Goal: Information Seeking & Learning: Learn about a topic

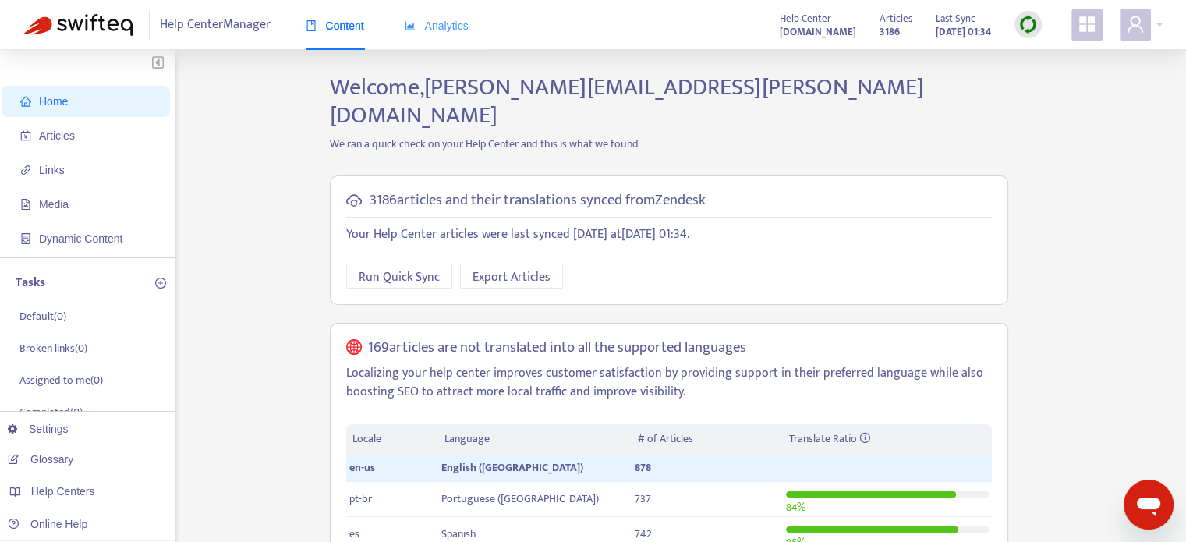
click at [441, 37] on div "Analytics" at bounding box center [437, 26] width 64 height 48
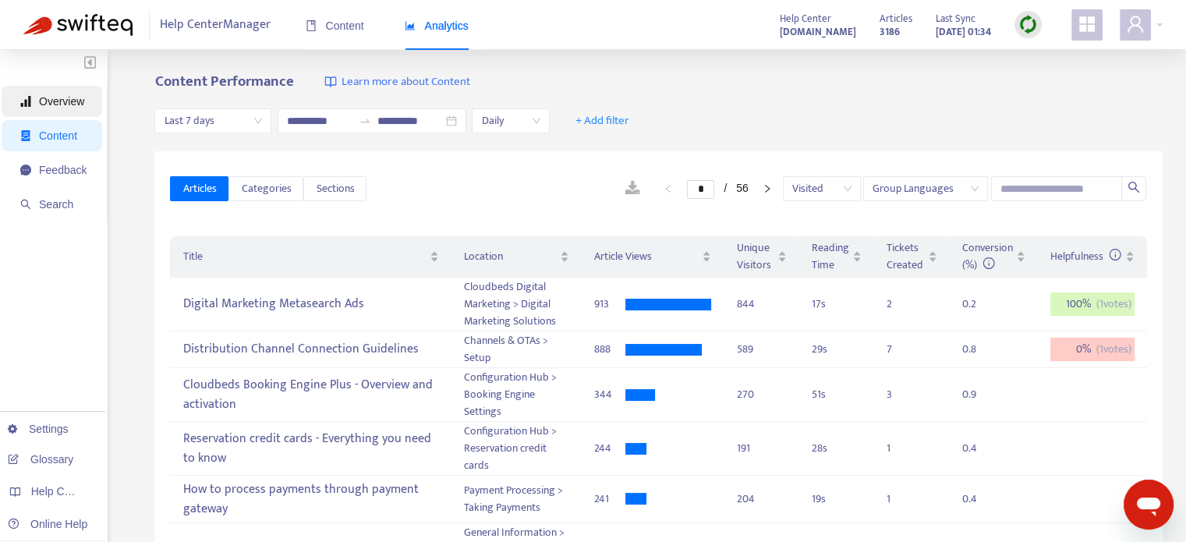
drag, startPoint x: 47, startPoint y: 100, endPoint x: 55, endPoint y: 102, distance: 8.1
click at [47, 101] on span "Overview" at bounding box center [61, 101] width 45 height 12
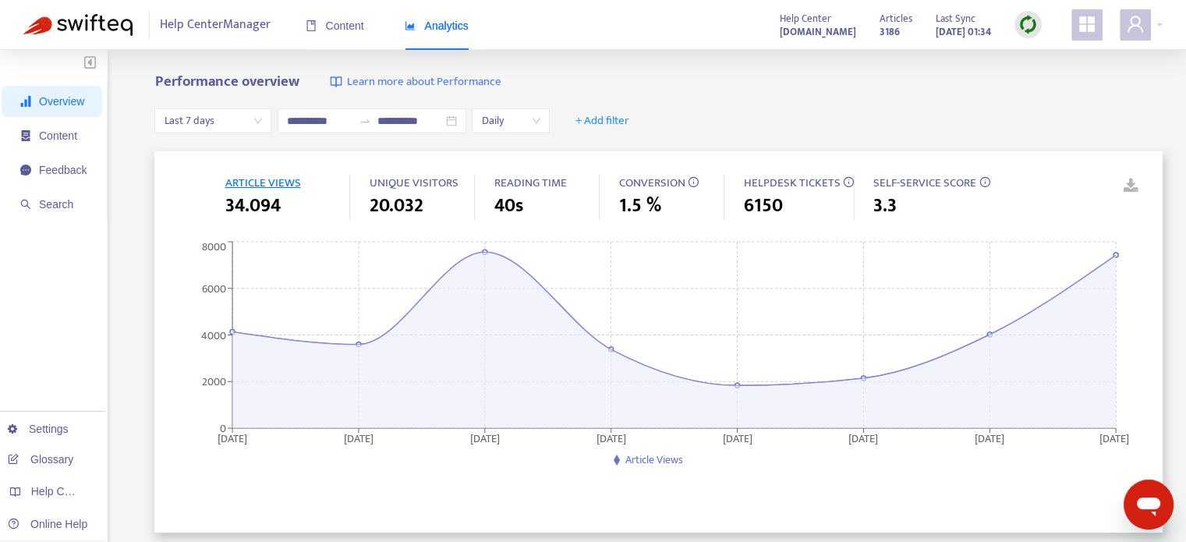
drag, startPoint x: 658, startPoint y: 184, endPoint x: 670, endPoint y: 186, distance: 12.7
click at [660, 184] on span "CONVERSION" at bounding box center [651, 182] width 66 height 19
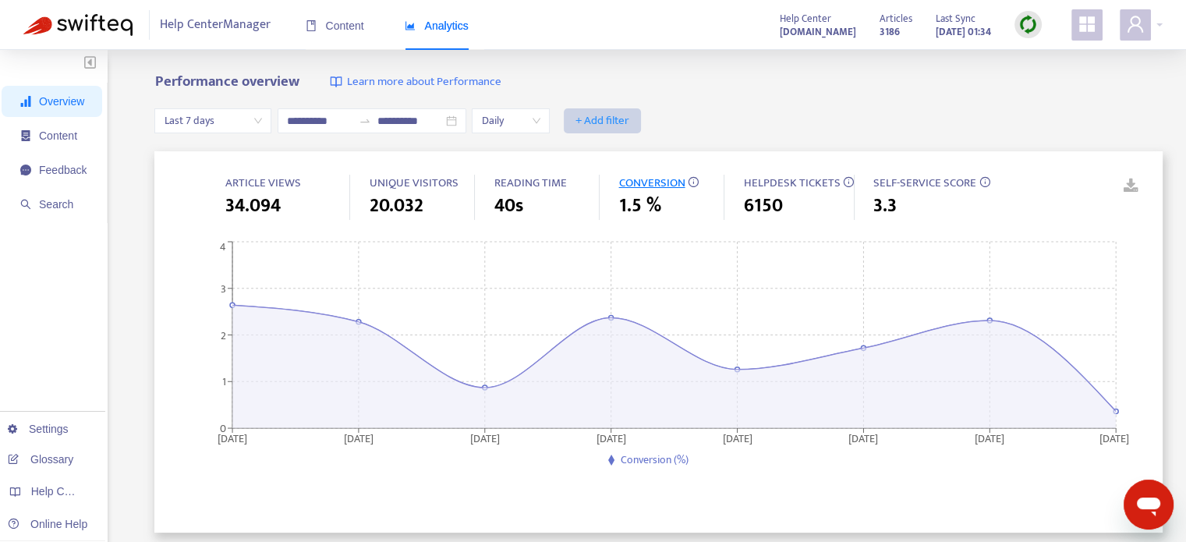
click at [629, 118] on span "+ Add filter" at bounding box center [602, 120] width 54 height 19
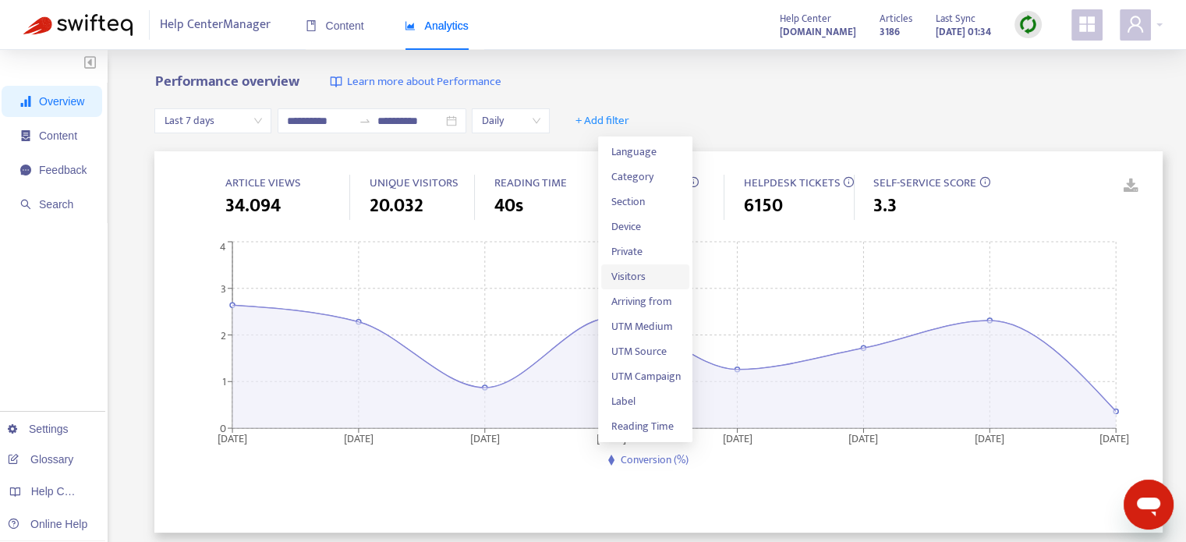
click at [652, 275] on span "Visitors" at bounding box center [644, 276] width 69 height 17
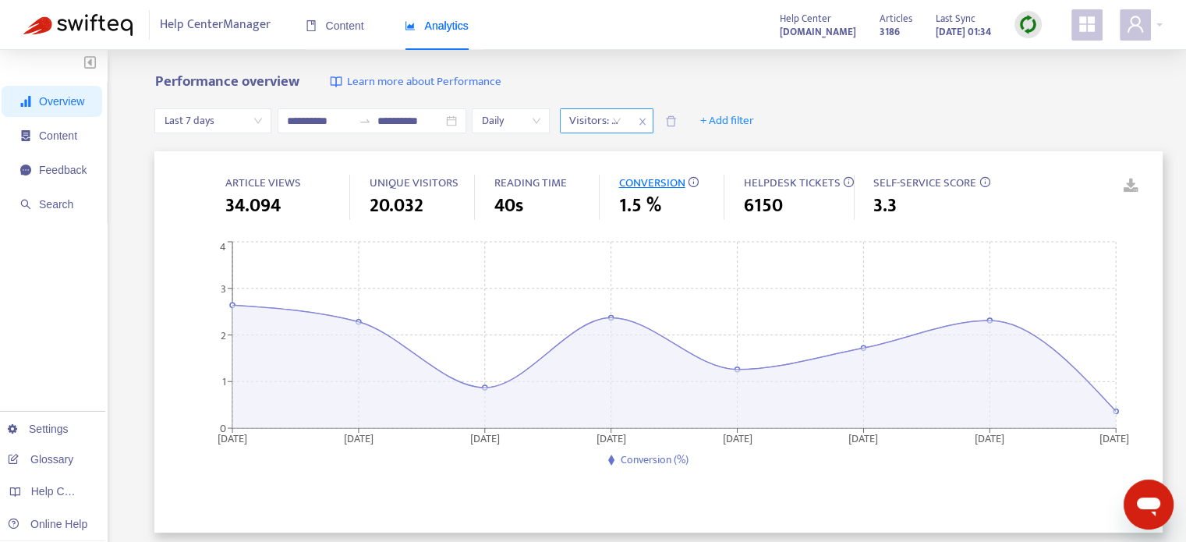
click at [630, 121] on div "Visitors: All" at bounding box center [594, 120] width 69 height 23
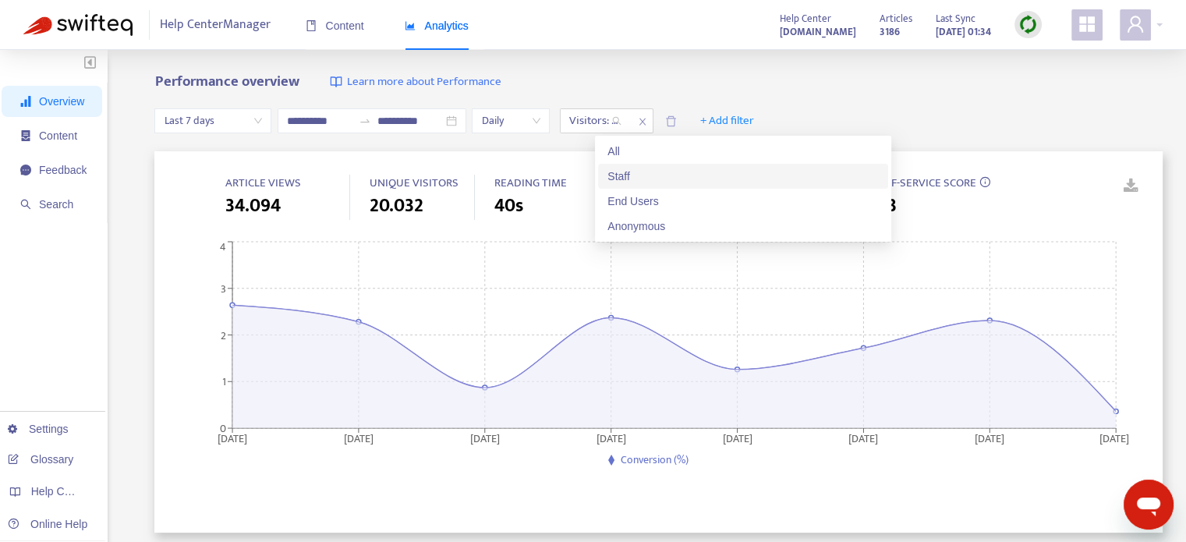
click at [652, 175] on div "Staff" at bounding box center [742, 176] width 271 height 17
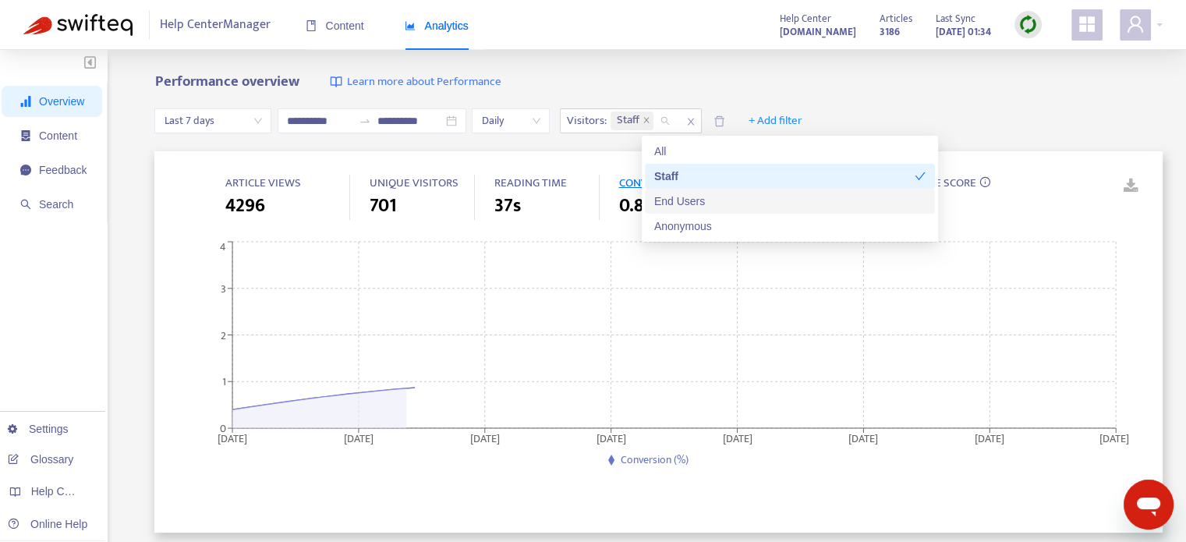
click at [674, 203] on div "End Users" at bounding box center [789, 201] width 271 height 17
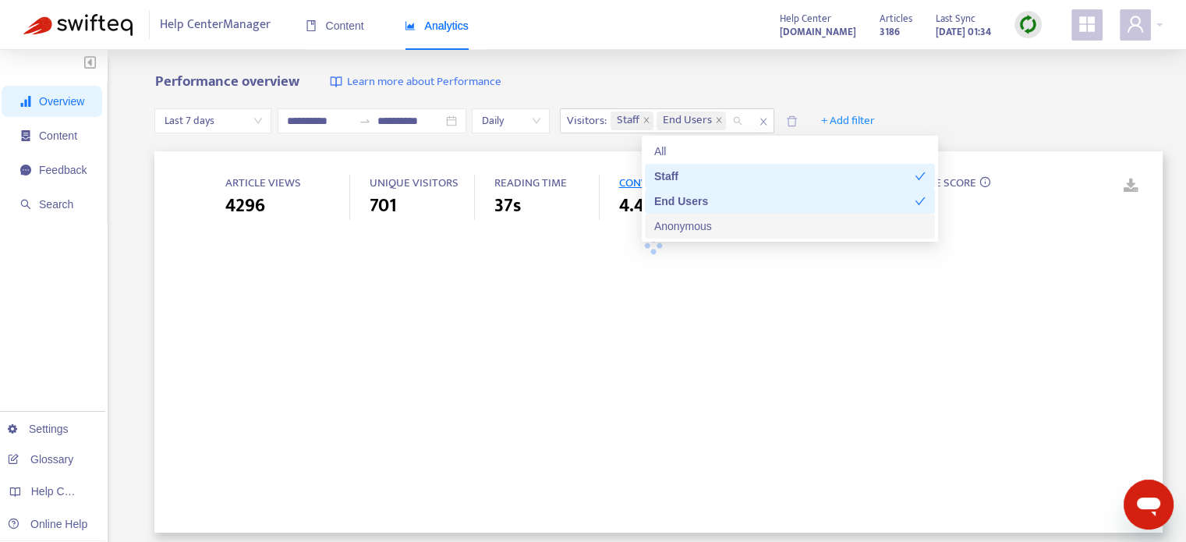
click at [677, 230] on div "Anonymous" at bounding box center [789, 225] width 271 height 17
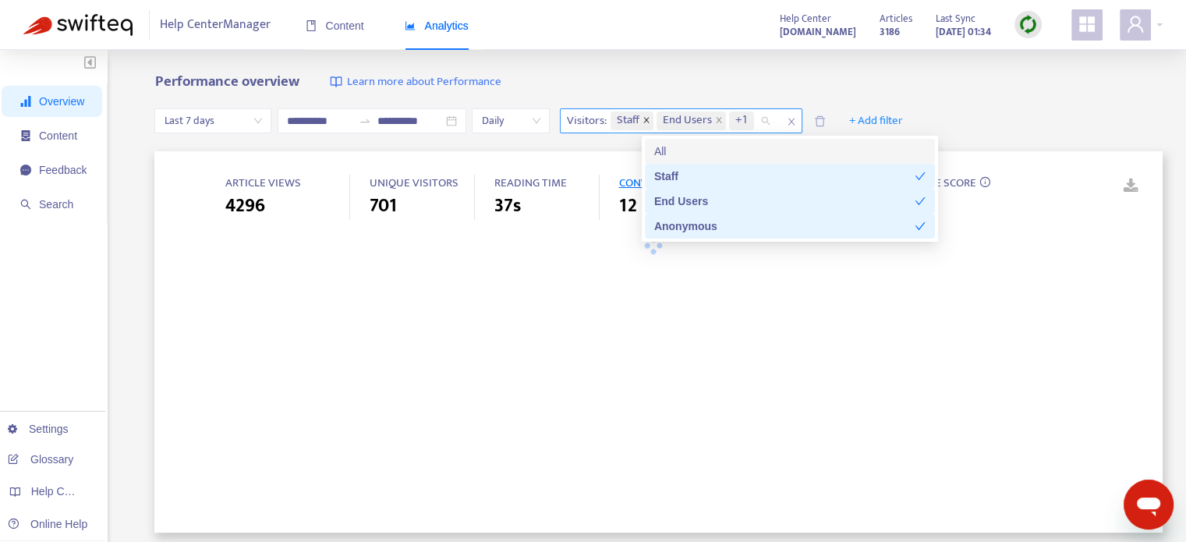
click at [650, 124] on span "close" at bounding box center [646, 120] width 8 height 9
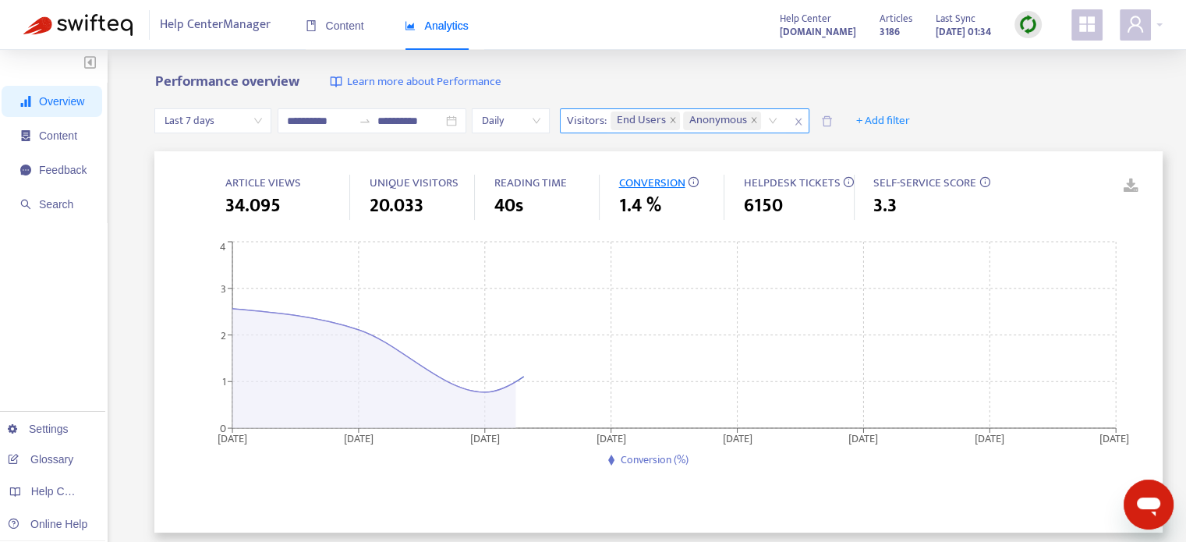
click at [1039, 87] on div "Performance overview Learn more about Performance" at bounding box center [658, 82] width 1008 height 18
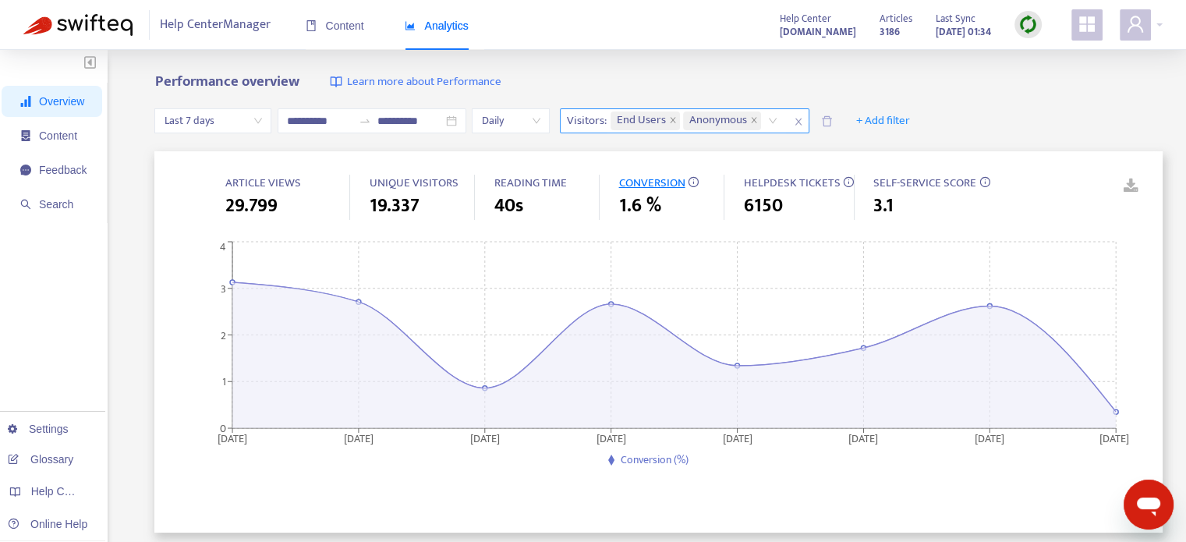
click at [260, 123] on div "Last 7 days" at bounding box center [212, 120] width 117 height 25
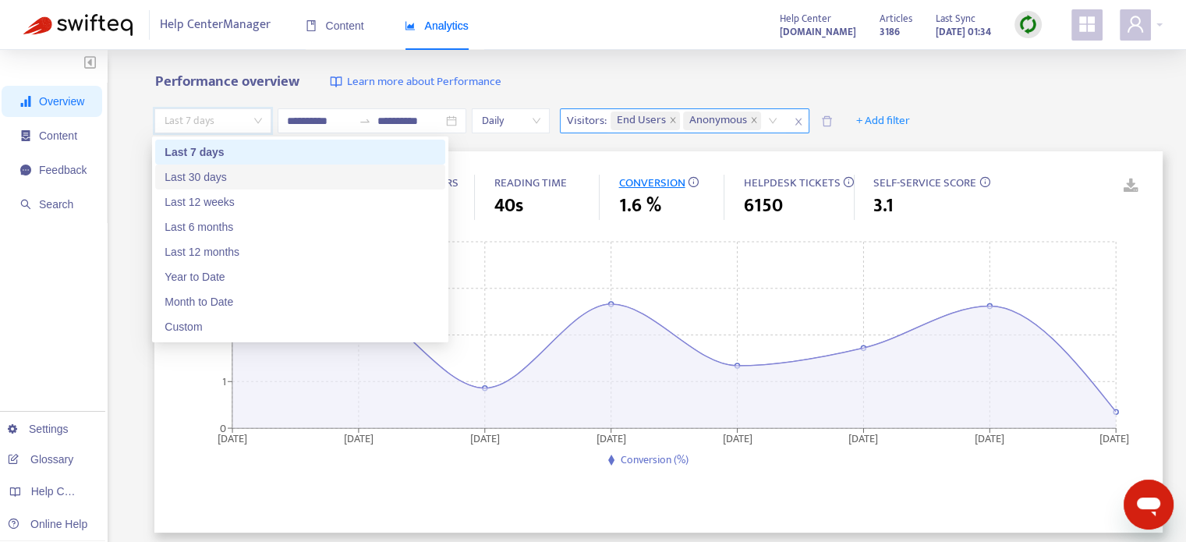
click at [256, 174] on div "Last 30 days" at bounding box center [299, 176] width 271 height 17
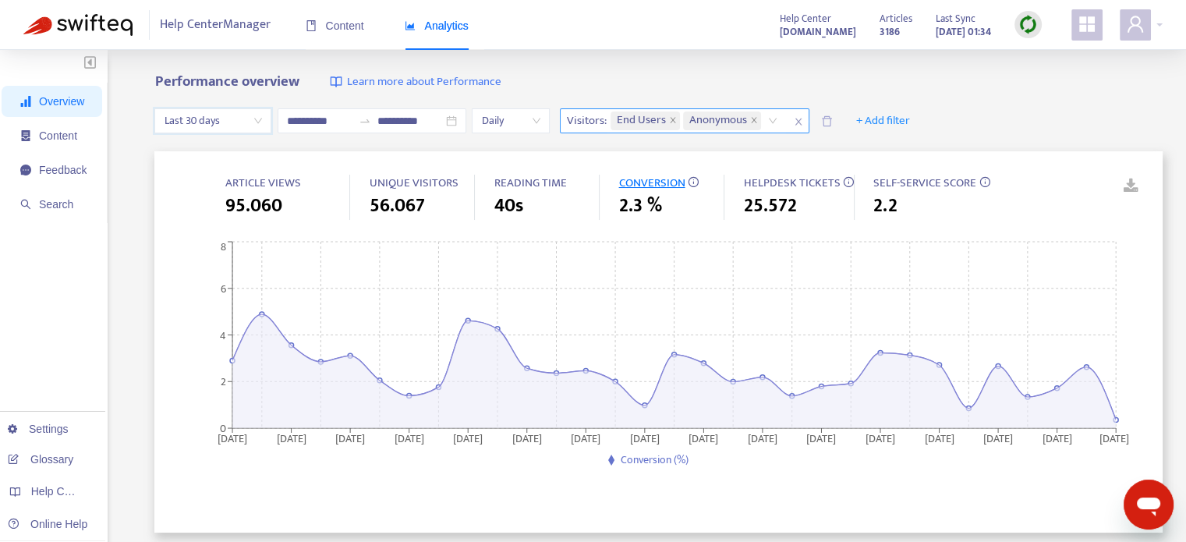
click at [256, 133] on div "Last 30 days" at bounding box center [212, 120] width 117 height 25
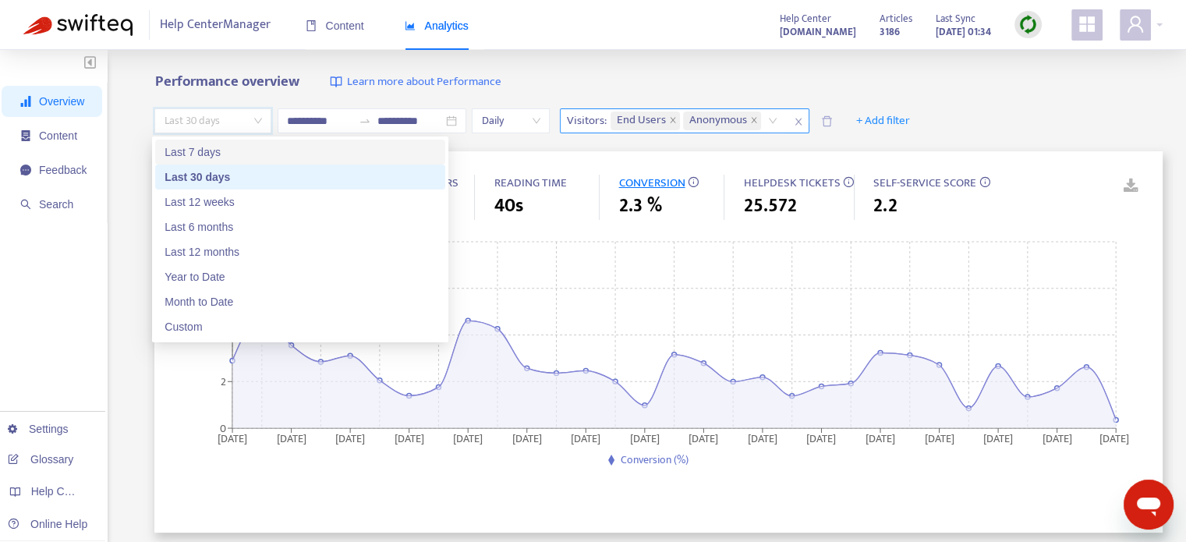
click at [261, 152] on div "Last 7 days" at bounding box center [299, 151] width 271 height 17
type input "**********"
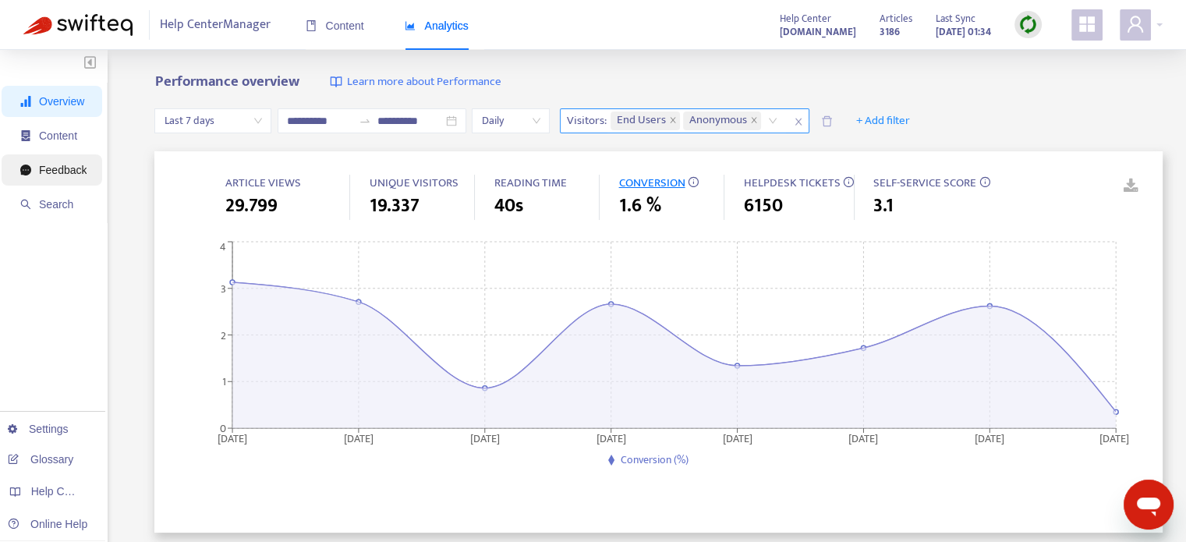
click at [79, 164] on span "Feedback" at bounding box center [63, 170] width 48 height 12
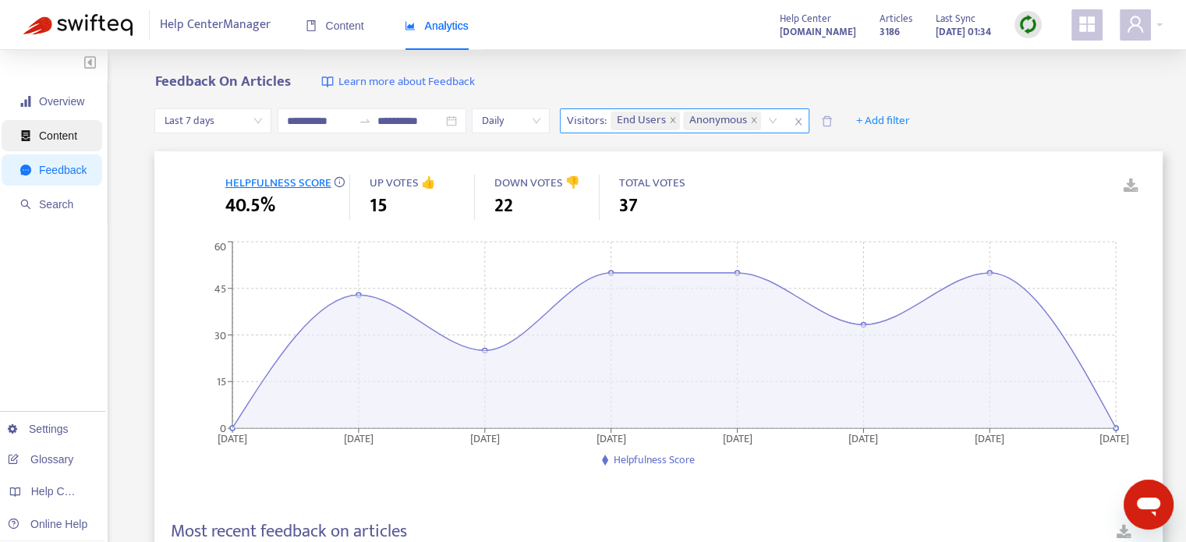
drag, startPoint x: 49, startPoint y: 130, endPoint x: 76, endPoint y: 130, distance: 26.5
click at [49, 130] on span "Content" at bounding box center [58, 135] width 38 height 12
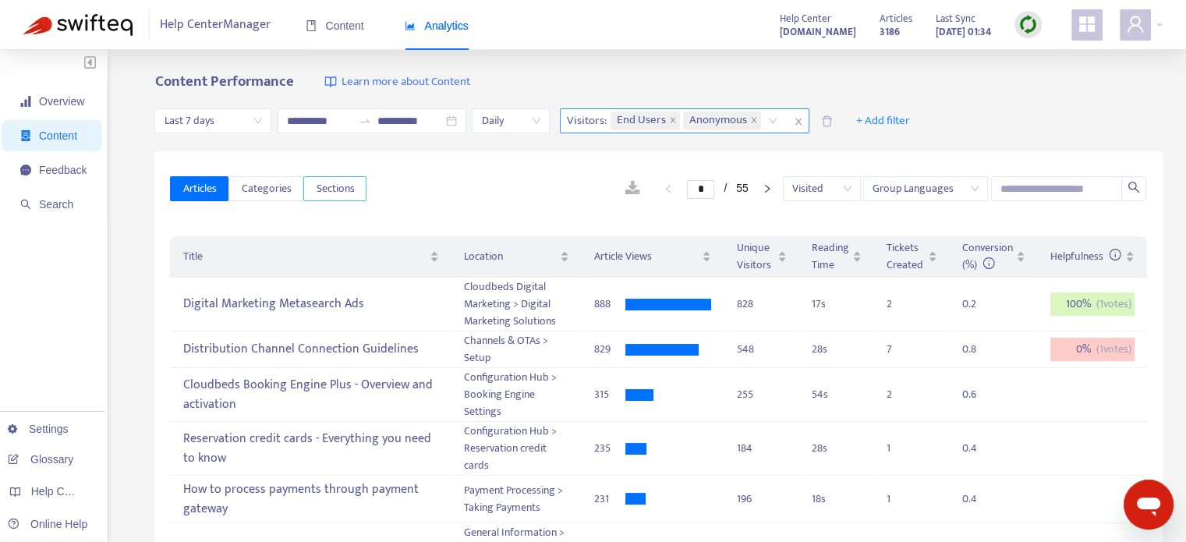
click at [338, 193] on span "Sections" at bounding box center [335, 188] width 38 height 17
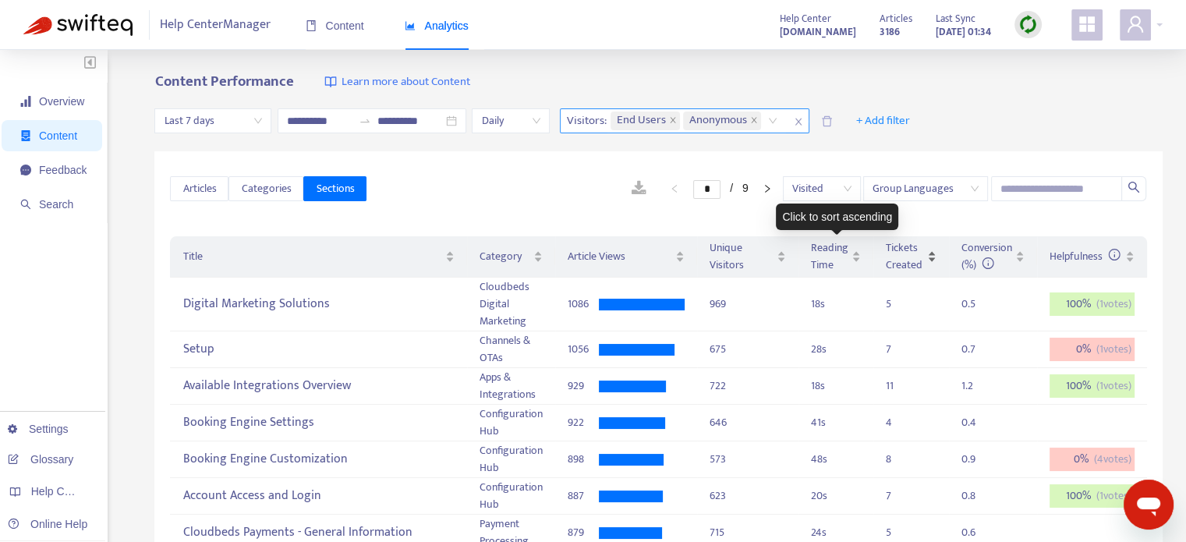
click at [936, 264] on div "Tickets Created" at bounding box center [911, 256] width 51 height 34
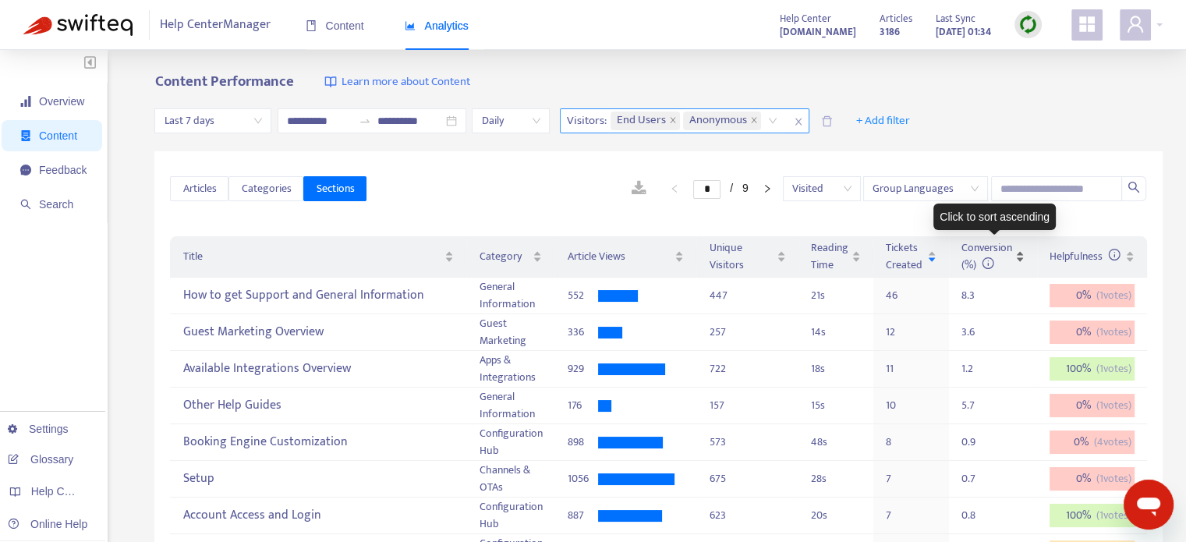
click at [1020, 261] on div "Conversion (%)" at bounding box center [992, 256] width 63 height 34
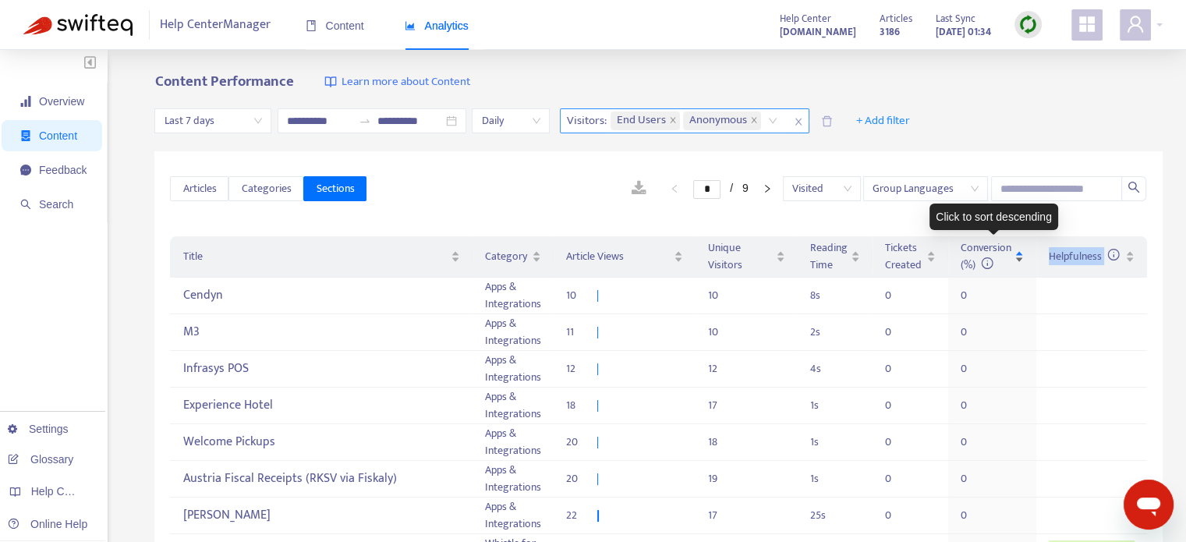
click at [1020, 261] on div "Conversion (%)" at bounding box center [991, 256] width 63 height 34
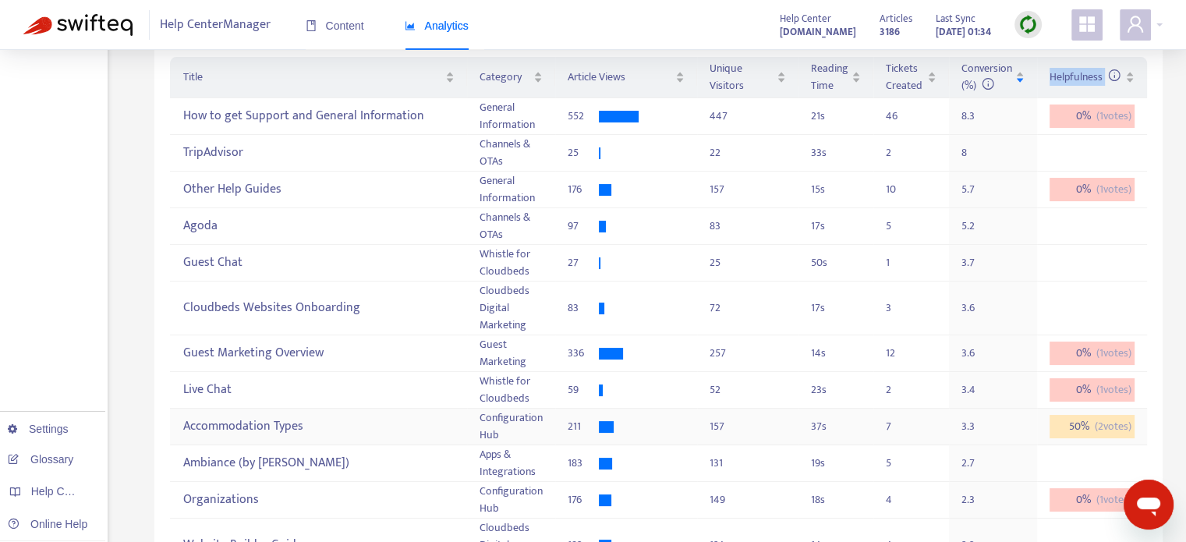
scroll to position [78, 0]
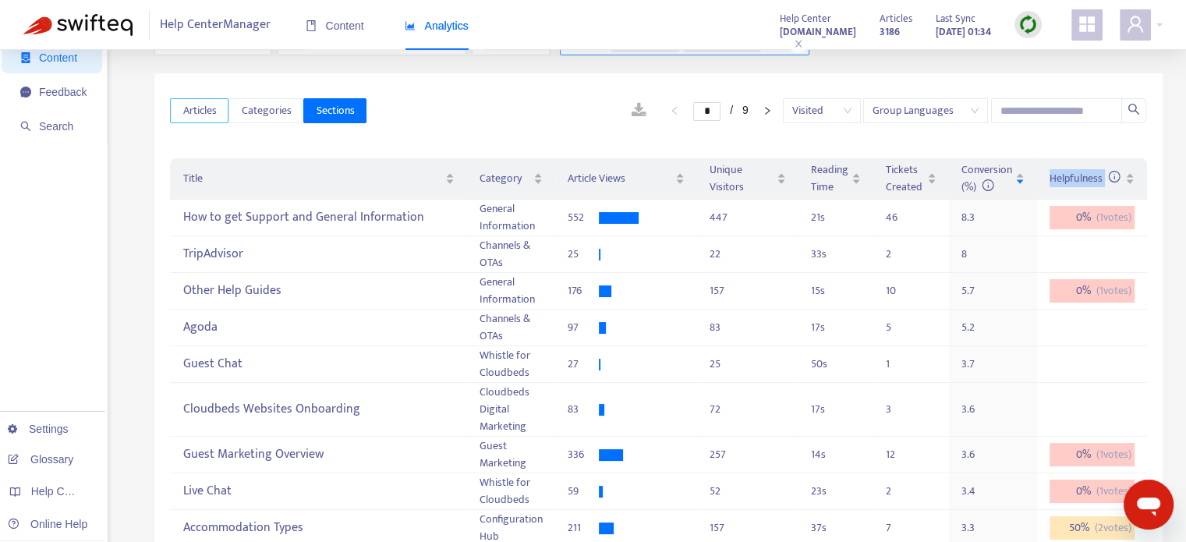
click at [207, 121] on button "Articles" at bounding box center [199, 110] width 58 height 25
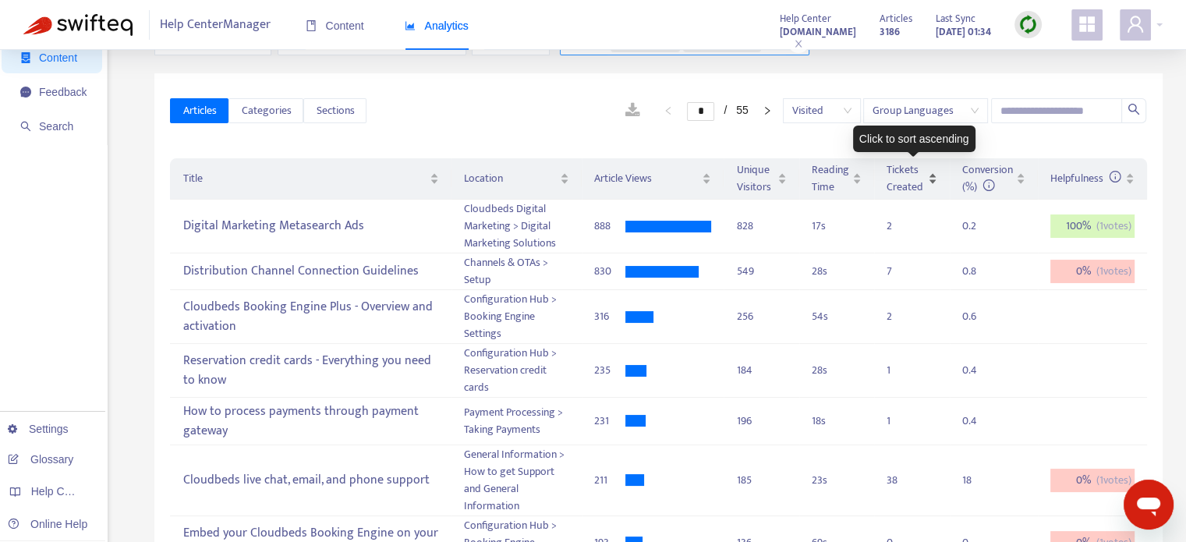
click at [935, 189] on div "Tickets Created" at bounding box center [911, 178] width 51 height 34
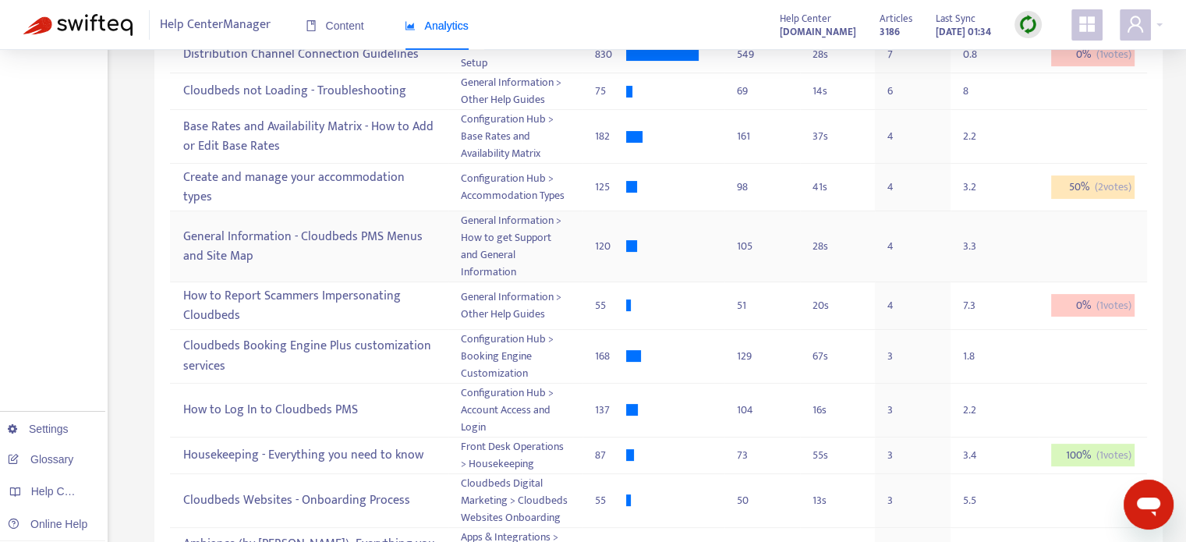
scroll to position [0, 0]
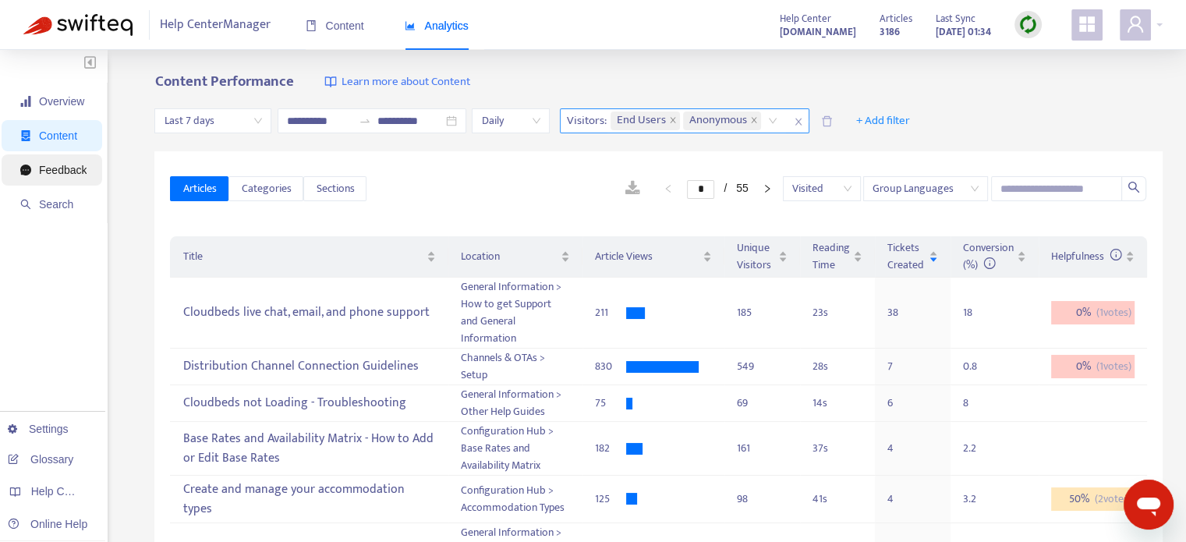
click at [59, 182] on span "Feedback" at bounding box center [53, 169] width 66 height 31
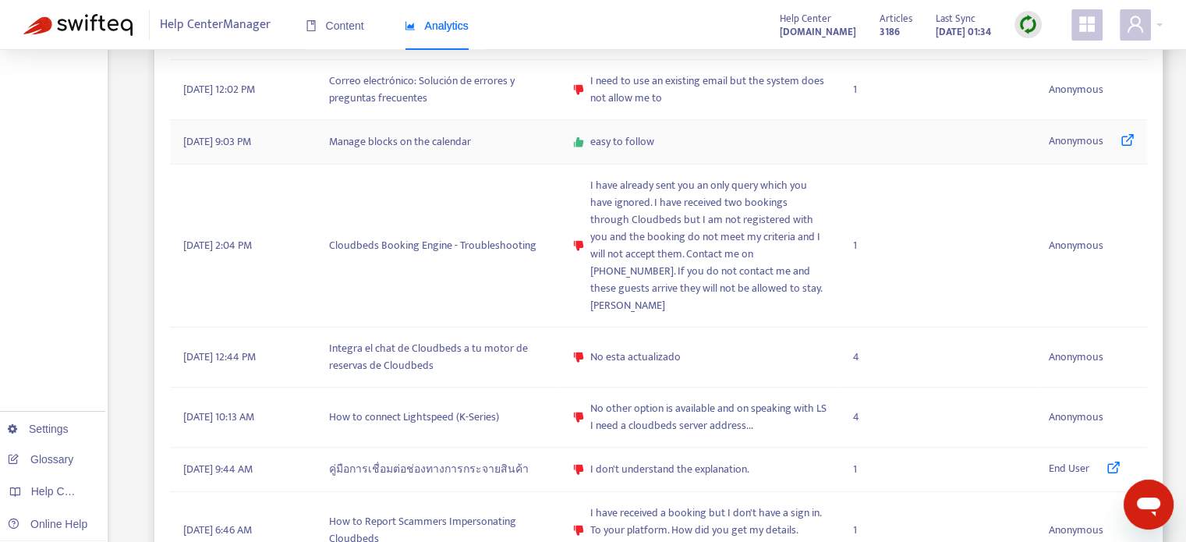
scroll to position [858, 0]
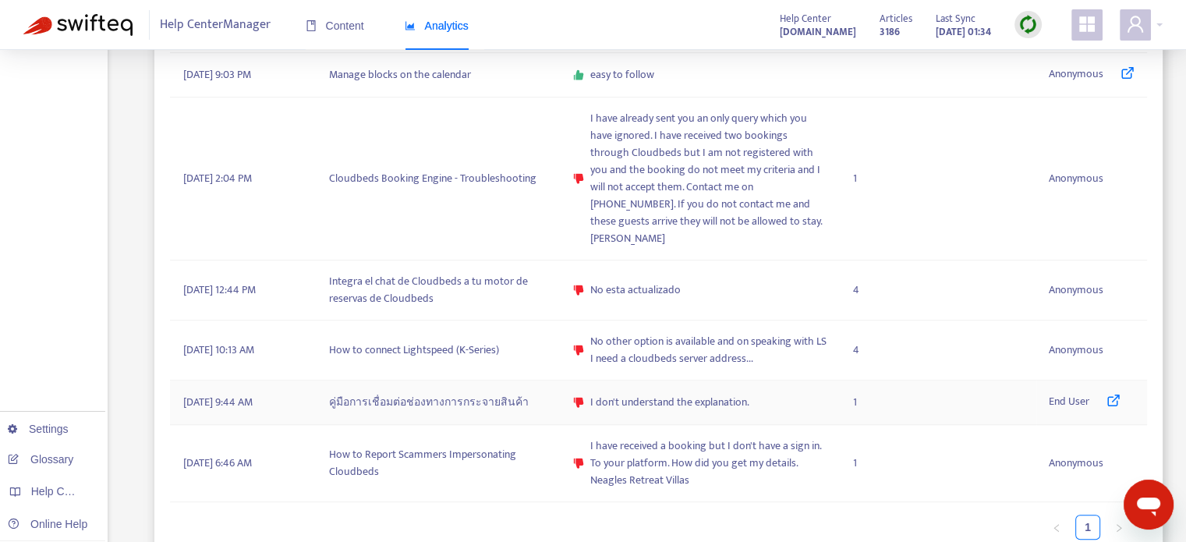
click at [1116, 393] on icon at bounding box center [1113, 400] width 14 height 14
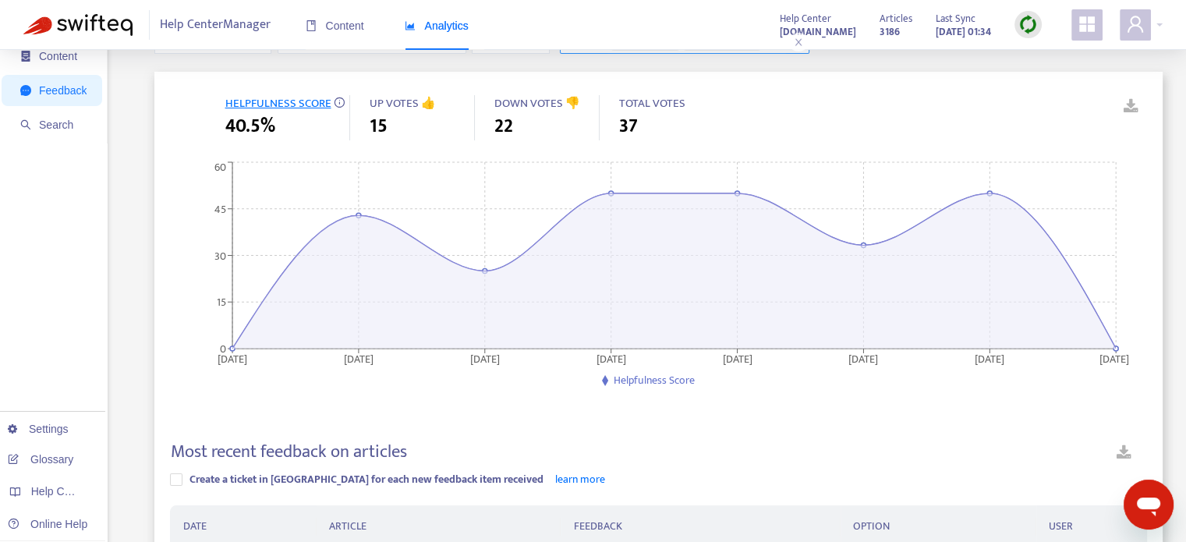
scroll to position [0, 0]
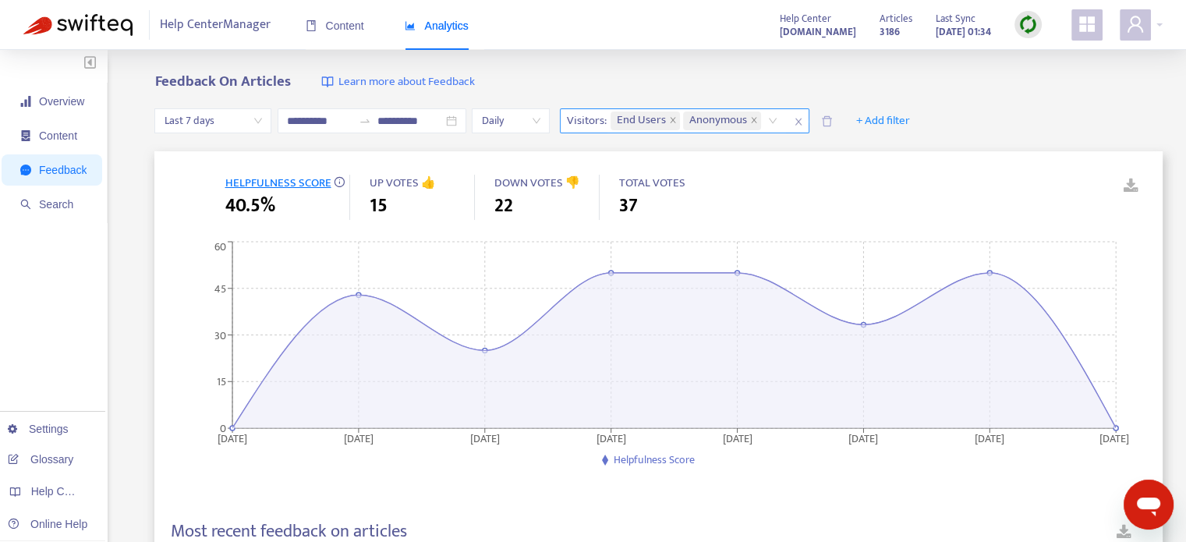
drag, startPoint x: 62, startPoint y: 101, endPoint x: 118, endPoint y: 108, distance: 56.6
click at [62, 101] on span "Overview" at bounding box center [61, 101] width 45 height 12
